Goal: Communication & Community: Connect with others

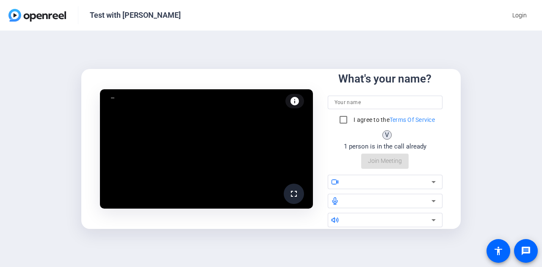
click at [359, 104] on input at bounding box center [384, 102] width 101 height 10
click at [360, 100] on input at bounding box center [384, 102] width 101 height 10
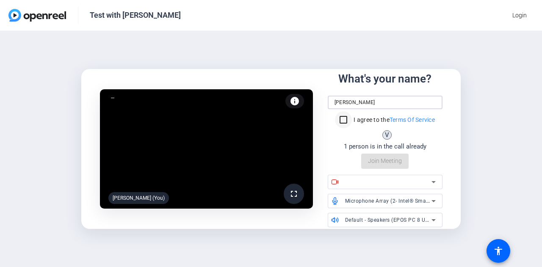
type input "[PERSON_NAME]"
click at [345, 117] on input "I agree to the Terms Of Service" at bounding box center [343, 119] width 17 height 17
checkbox input "true"
click at [508, 175] on div "fullscreen [PERSON_NAME] (You) info Test your audio and video What's your name?…" at bounding box center [271, 149] width 542 height 236
click at [373, 182] on div at bounding box center [388, 182] width 86 height 10
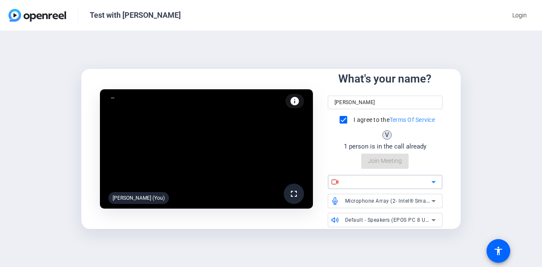
click at [394, 180] on div at bounding box center [388, 182] width 86 height 10
click at [433, 183] on icon at bounding box center [433, 182] width 10 height 10
click at [397, 176] on div at bounding box center [390, 182] width 91 height 14
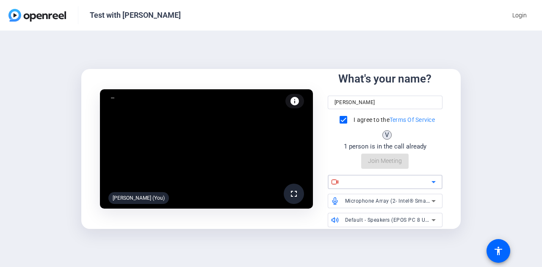
drag, startPoint x: 397, startPoint y: 176, endPoint x: 405, endPoint y: 177, distance: 7.8
click at [397, 176] on div at bounding box center [390, 182] width 91 height 14
click at [423, 198] on span "Microphone Array (2- Intel® Smart Sound Technology for Digital Microphones)" at bounding box center [442, 200] width 194 height 7
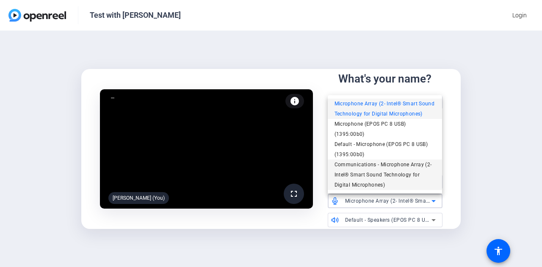
click at [406, 171] on span "Communications - Microphone Array (2- Intel® Smart Sound Technology for Digital…" at bounding box center [384, 175] width 101 height 30
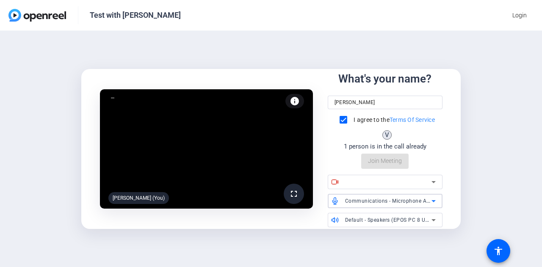
click at [401, 202] on span "Communications - Microphone Array (2- Intel® Smart Sound Technology for Digital…" at bounding box center [465, 200] width 241 height 7
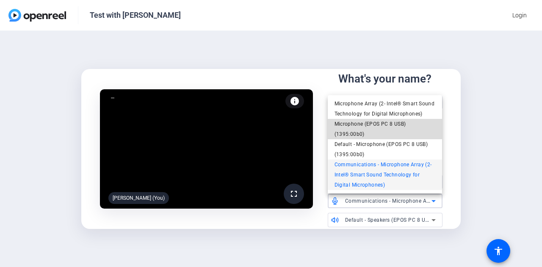
click at [355, 128] on span "Microphone (EPOS PC 8 USB) (1395:00b0)" at bounding box center [384, 129] width 101 height 20
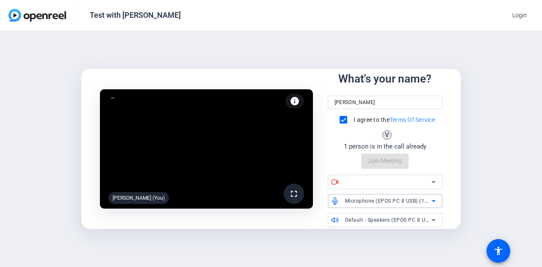
click at [367, 181] on div at bounding box center [388, 182] width 86 height 10
click at [421, 180] on div at bounding box center [388, 182] width 86 height 10
click at [435, 179] on icon at bounding box center [433, 182] width 10 height 10
click at [367, 223] on div "Default - Speakers (EPOS PC 8 USB) (1395:00b0)" at bounding box center [388, 220] width 86 height 11
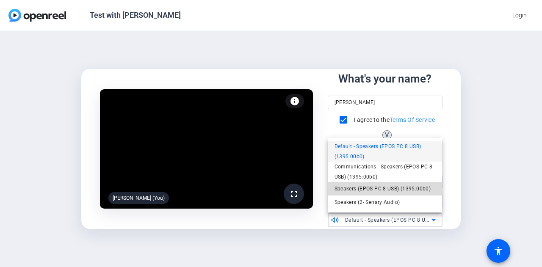
click at [365, 189] on span "Speakers (EPOS PC 8 USB) (1395:00b0)" at bounding box center [382, 189] width 96 height 10
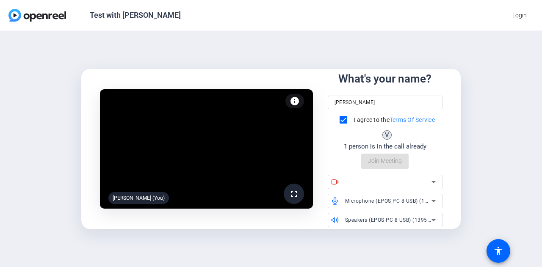
click at [386, 159] on div "What's your name? Joshua Freedman I agree to the Terms Of Service V 1 person is…" at bounding box center [385, 120] width 115 height 98
click at [384, 100] on input "Joshua Freedman" at bounding box center [384, 102] width 101 height 10
click at [364, 100] on input at bounding box center [384, 102] width 101 height 10
type input "[PERSON_NAME]"
click at [341, 120] on input "I agree to the Terms Of Service" at bounding box center [343, 119] width 17 height 17
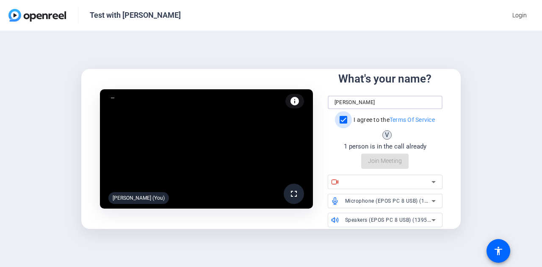
checkbox input "true"
click at [391, 163] on div "What's your name? [PERSON_NAME] I agree to the Terms Of Service V 1 person is i…" at bounding box center [385, 120] width 115 height 98
click at [373, 181] on div at bounding box center [388, 182] width 86 height 10
click at [423, 182] on div at bounding box center [388, 182] width 86 height 10
click at [290, 105] on mat-icon "info" at bounding box center [294, 101] width 10 height 10
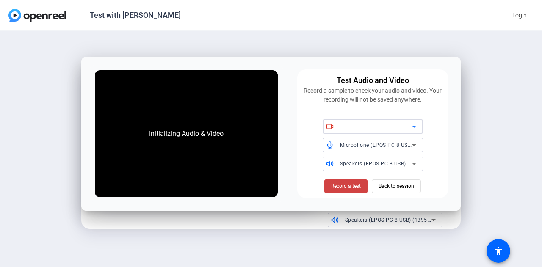
click at [376, 126] on div at bounding box center [376, 126] width 72 height 10
click at [375, 126] on div at bounding box center [376, 126] width 72 height 10
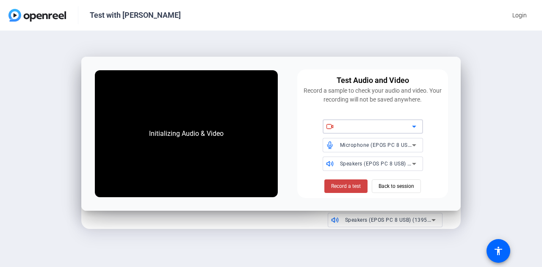
click at [358, 146] on span "Microphone (EPOS PC 8 USB) (1395:00b0)" at bounding box center [392, 144] width 105 height 7
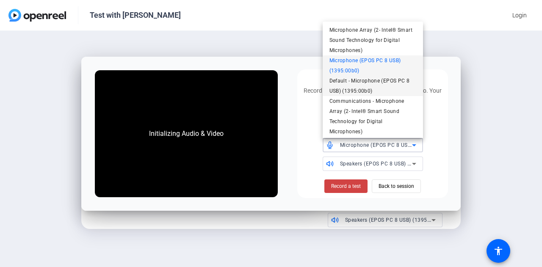
click at [354, 85] on span "Default - Microphone (EPOS PC 8 USB) (1395:00b0)" at bounding box center [372, 86] width 87 height 20
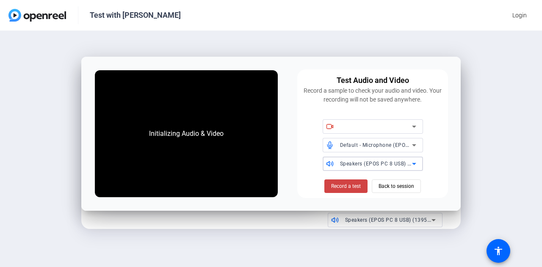
click at [356, 165] on span "Speakers (EPOS PC 8 USB) (1395:00b0)" at bounding box center [389, 163] width 98 height 7
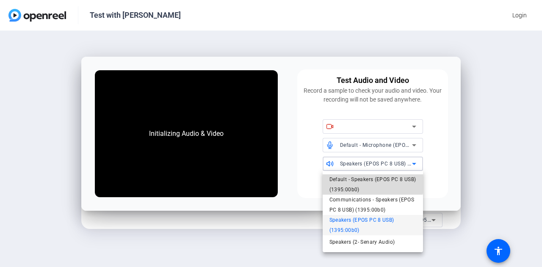
click at [355, 180] on span "Default - Speakers (EPOS PC 8 USB) (1395:00b0)" at bounding box center [372, 184] width 87 height 20
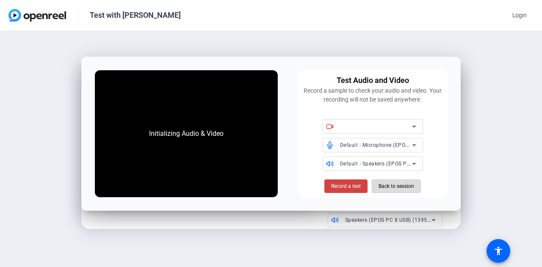
click at [401, 188] on span "Back to session" at bounding box center [396, 186] width 36 height 16
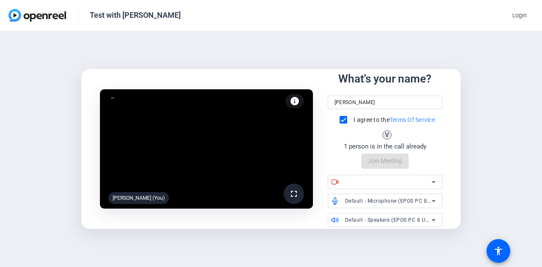
click at [385, 175] on div at bounding box center [390, 182] width 91 height 14
click at [387, 177] on div at bounding box center [388, 182] width 86 height 10
click at [386, 184] on div at bounding box center [388, 182] width 86 height 10
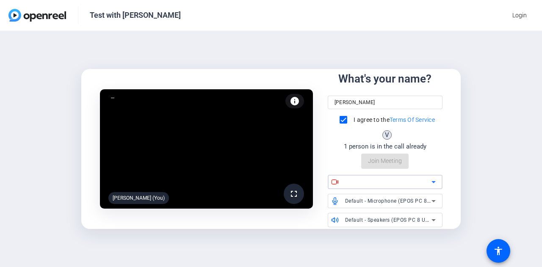
click at [435, 182] on icon at bounding box center [433, 182] width 10 height 10
click at [362, 184] on div at bounding box center [388, 182] width 86 height 10
click at [378, 180] on div at bounding box center [388, 182] width 86 height 10
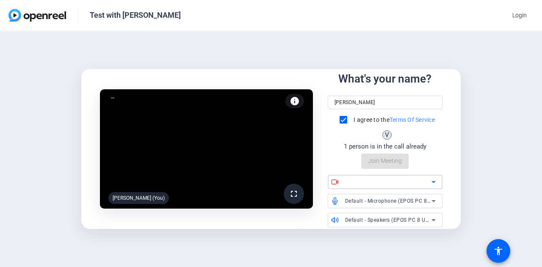
drag, startPoint x: 424, startPoint y: 184, endPoint x: 429, endPoint y: 183, distance: 5.1
click at [425, 184] on div at bounding box center [388, 182] width 86 height 10
click at [432, 183] on icon at bounding box center [433, 182] width 10 height 10
click at [390, 98] on input "[PERSON_NAME]" at bounding box center [384, 102] width 101 height 10
click at [111, 98] on div at bounding box center [111, 98] width 0 height 0
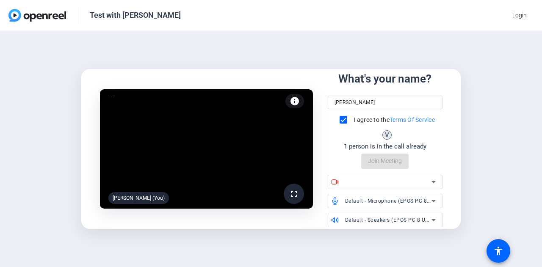
drag, startPoint x: 501, startPoint y: 140, endPoint x: 493, endPoint y: 144, distance: 9.5
click at [501, 140] on div "fullscreen Joshua Freedman (You) info Test your audio and video What's your nam…" at bounding box center [271, 149] width 542 height 236
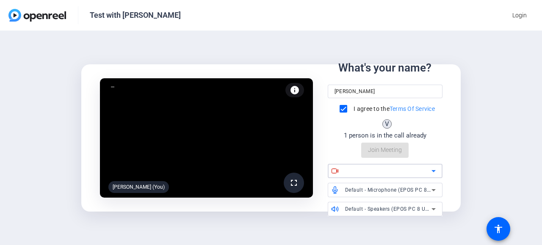
click at [388, 171] on div at bounding box center [388, 171] width 86 height 10
click at [437, 172] on icon at bounding box center [433, 171] width 10 height 10
drag, startPoint x: 256, startPoint y: 33, endPoint x: 263, endPoint y: 36, distance: 8.3
click at [256, 33] on div "fullscreen Joshua Freedman (You) info Test your audio and video What's your nam…" at bounding box center [271, 138] width 542 height 214
click at [406, 175] on div at bounding box center [388, 171] width 86 height 10
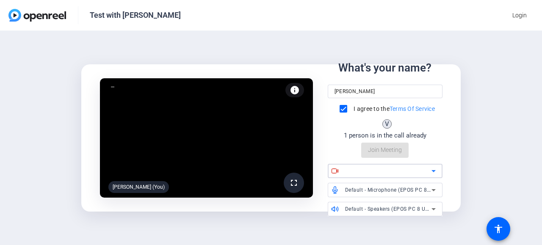
click at [436, 171] on icon at bounding box center [433, 171] width 10 height 10
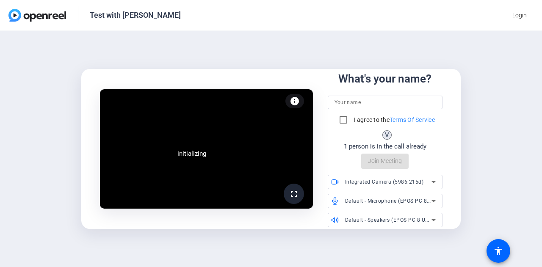
click at [352, 98] on input at bounding box center [384, 102] width 101 height 10
type input "[PERSON_NAME]"
click at [341, 121] on input "I agree to the Terms Of Service" at bounding box center [343, 119] width 17 height 17
checkbox input "true"
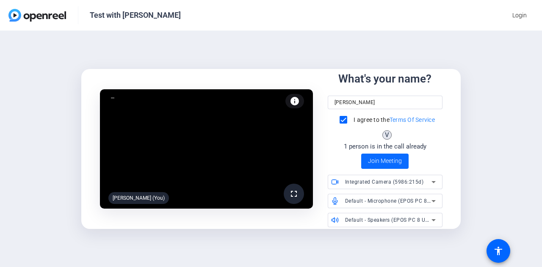
click at [389, 159] on span "Join Meeting" at bounding box center [385, 161] width 34 height 9
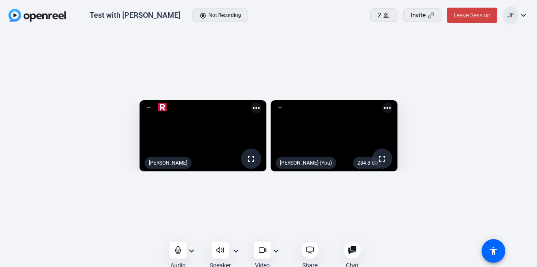
click at [393, 103] on mat-icon "more_horiz" at bounding box center [388, 108] width 10 height 10
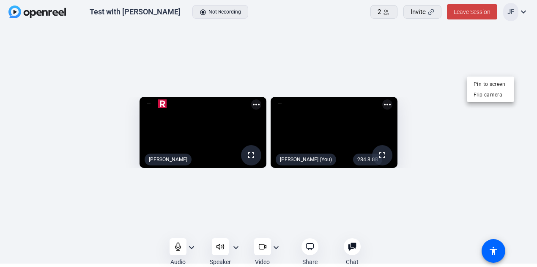
click at [523, 11] on div at bounding box center [268, 133] width 537 height 267
click at [523, 11] on mat-icon "expand_more" at bounding box center [524, 12] width 10 height 10
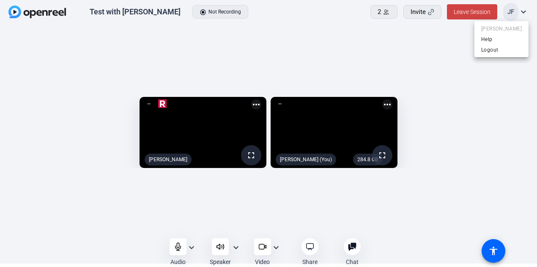
click at [384, 37] on div at bounding box center [268, 133] width 537 height 267
click at [279, 246] on mat-icon "expand_more" at bounding box center [276, 248] width 10 height 10
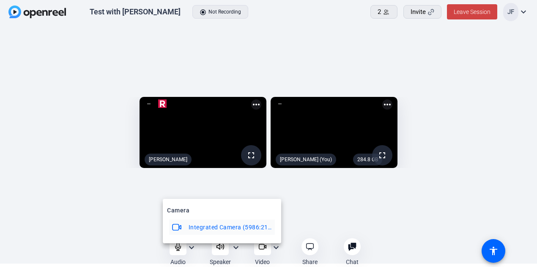
click at [406, 221] on div at bounding box center [268, 133] width 537 height 267
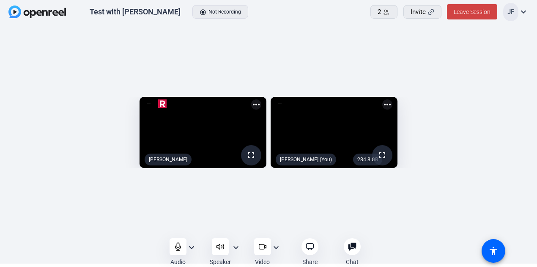
click at [239, 247] on mat-icon "expand_more" at bounding box center [236, 248] width 10 height 10
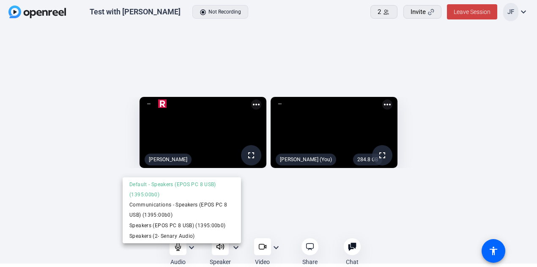
click at [74, 248] on div at bounding box center [268, 133] width 537 height 267
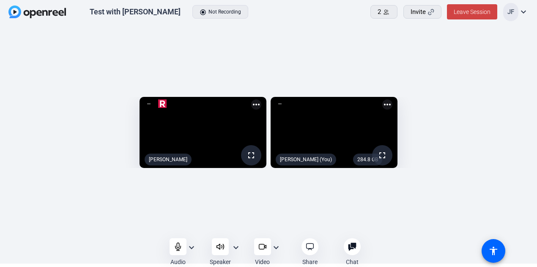
click at [278, 247] on mat-icon "expand_more" at bounding box center [276, 248] width 10 height 10
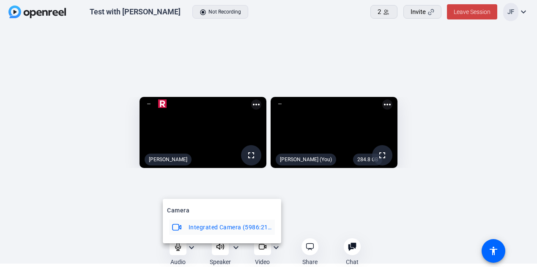
click at [103, 249] on div at bounding box center [268, 133] width 537 height 267
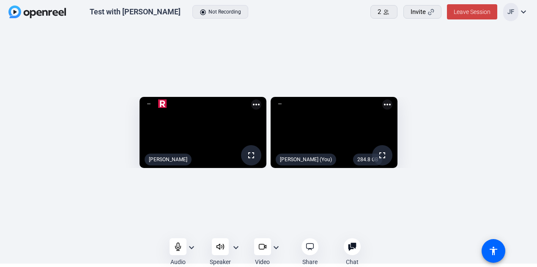
click at [277, 248] on mat-icon "expand_more" at bounding box center [276, 248] width 10 height 10
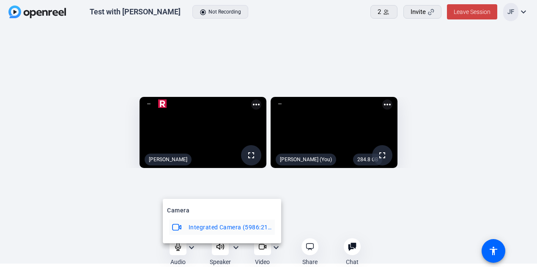
click at [111, 239] on div at bounding box center [268, 133] width 537 height 267
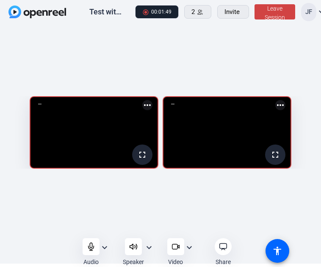
click at [114, 116] on video at bounding box center [93, 132] width 127 height 71
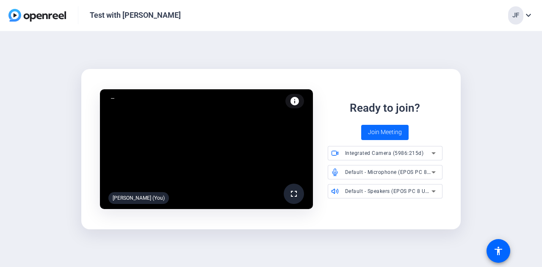
click at [381, 132] on span "Join Meeting" at bounding box center [385, 132] width 34 height 9
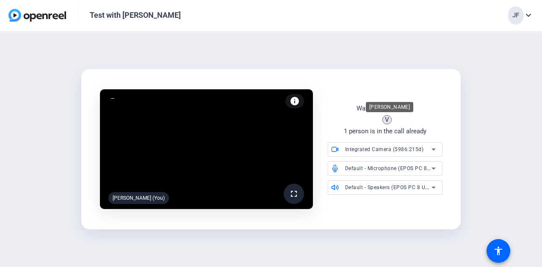
click at [387, 121] on div "V" at bounding box center [386, 119] width 9 height 9
click at [294, 100] on mat-icon "info" at bounding box center [294, 101] width 10 height 10
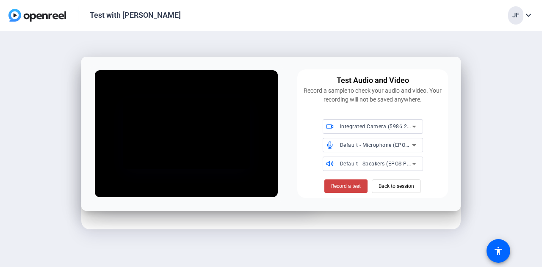
click at [458, 119] on div "Test Audio and Video Record a sample to check your audio and video. Your record…" at bounding box center [270, 134] width 379 height 154
click at [400, 184] on span "Back to session" at bounding box center [396, 186] width 36 height 16
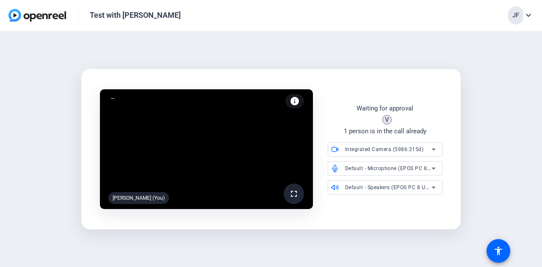
click at [512, 97] on div "fullscreen Joshua Freedman (You) info Test your audio and video Waiting for app…" at bounding box center [271, 149] width 542 height 236
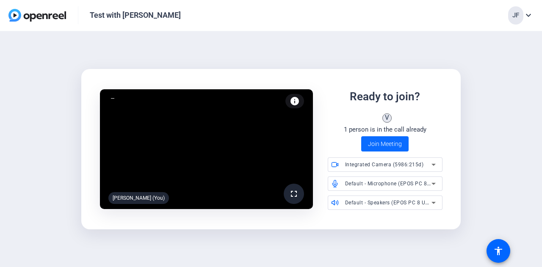
click at [384, 149] on span at bounding box center [384, 144] width 47 height 20
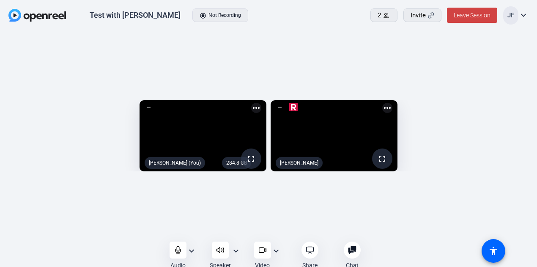
click at [246, 231] on div "284.8 GB fullscreen [PERSON_NAME] (You) more_horiz fullscreen [PERSON_NAME] mor…" at bounding box center [268, 138] width 537 height 214
click at [241, 226] on div "284.8 GB fullscreen [PERSON_NAME] (You) more_horiz fullscreen [PERSON_NAME] mor…" at bounding box center [268, 138] width 537 height 214
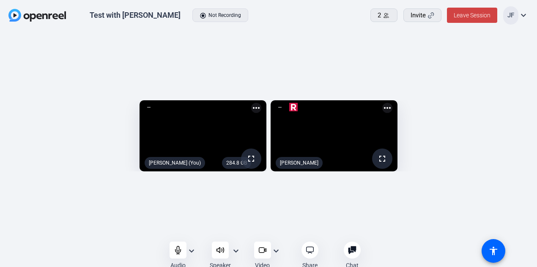
click at [241, 226] on div "284.8 GB fullscreen [PERSON_NAME] (You) more_horiz fullscreen [PERSON_NAME] mor…" at bounding box center [268, 138] width 537 height 214
click at [237, 228] on div "284.8 GB fullscreen [PERSON_NAME] (You) more_horiz fullscreen [PERSON_NAME] mor…" at bounding box center [268, 138] width 537 height 214
click at [237, 226] on div "284.8 GB fullscreen [PERSON_NAME] (You) more_horiz fullscreen [PERSON_NAME] mor…" at bounding box center [268, 138] width 537 height 214
click at [250, 227] on div "284.8 GB fullscreen [PERSON_NAME] (You) more_horiz fullscreen [PERSON_NAME] mor…" at bounding box center [268, 138] width 537 height 214
click at [250, 230] on div "284.8 GB fullscreen [PERSON_NAME] (You) more_horiz fullscreen [PERSON_NAME] mor…" at bounding box center [268, 138] width 537 height 214
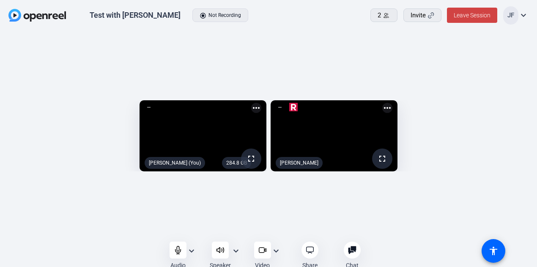
click at [250, 230] on div "284.8 GB fullscreen [PERSON_NAME] (You) more_horiz fullscreen [PERSON_NAME] mor…" at bounding box center [268, 138] width 537 height 214
click at [256, 172] on video at bounding box center [203, 136] width 127 height 72
